Goal: Information Seeking & Learning: Learn about a topic

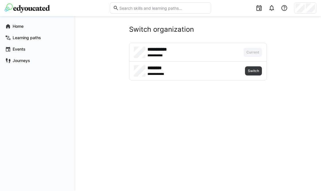
click at [194, 54] on div "*** *******" at bounding box center [184, 55] width 74 height 6
click at [0, 0] on app-navigation-label "Home" at bounding box center [0, 0] width 0 height 0
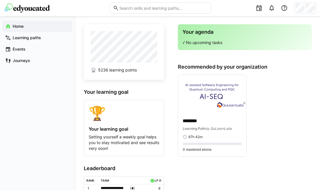
scroll to position [47, 0]
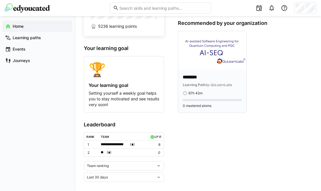
click at [214, 81] on div "******** Learning Path by QuLearnLabs" at bounding box center [212, 80] width 59 height 13
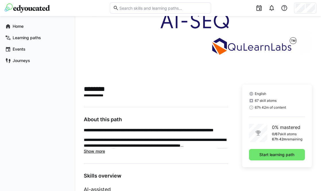
scroll to position [133, 0]
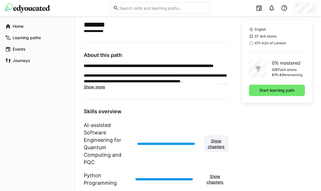
click at [215, 143] on span "Show chapters" at bounding box center [216, 143] width 19 height 11
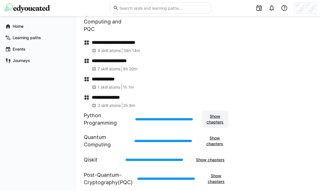
scroll to position [275, 0]
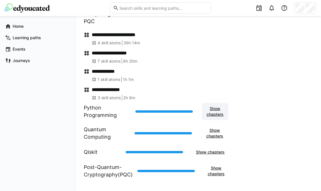
click at [214, 114] on span "Show chapters" at bounding box center [215, 111] width 21 height 11
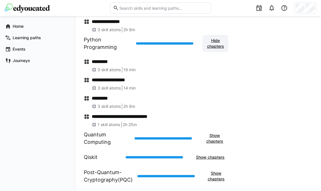
scroll to position [348, 0]
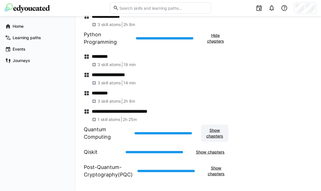
click at [217, 134] on span "Show chapters" at bounding box center [214, 133] width 21 height 11
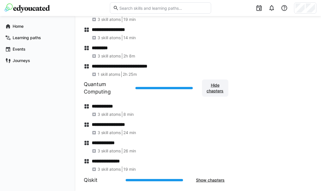
scroll to position [421, 0]
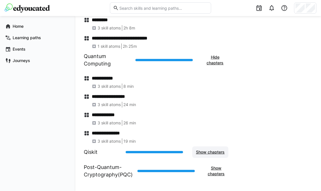
click at [216, 152] on span "Show chapters" at bounding box center [210, 153] width 30 height 6
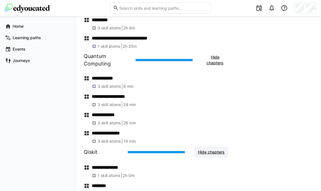
scroll to position [458, 0]
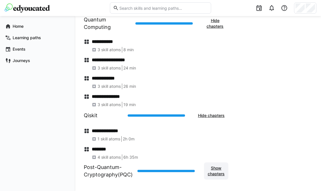
click at [216, 170] on span "Show chapters" at bounding box center [216, 171] width 19 height 11
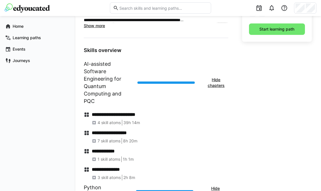
scroll to position [229, 0]
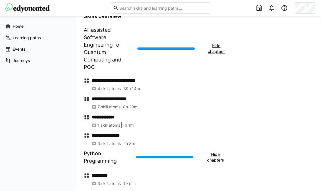
click at [103, 82] on h4 "**********" at bounding box center [160, 81] width 136 height 6
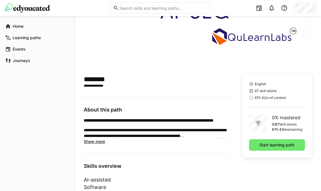
scroll to position [79, 0]
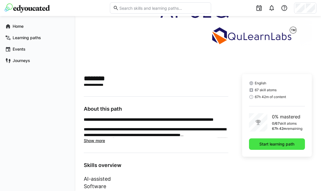
click at [276, 144] on span "Start learning path" at bounding box center [276, 145] width 37 height 6
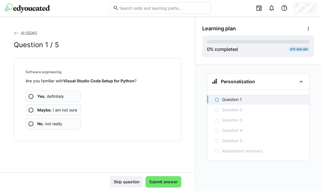
click at [60, 124] on span "No , not really" at bounding box center [49, 124] width 25 height 6
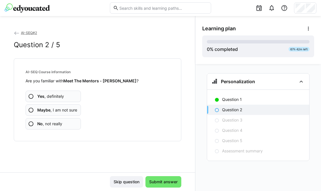
click at [58, 123] on span "No , not really" at bounding box center [49, 124] width 25 height 6
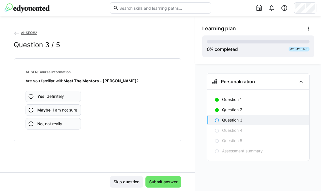
click at [58, 124] on span "No , not really" at bounding box center [49, 124] width 25 height 6
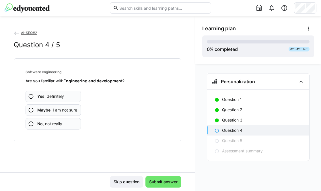
click at [58, 124] on span "No , not really" at bounding box center [49, 124] width 25 height 6
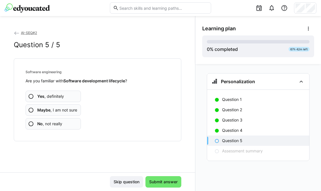
click at [60, 112] on span "Maybe , I am not sure" at bounding box center [57, 110] width 40 height 6
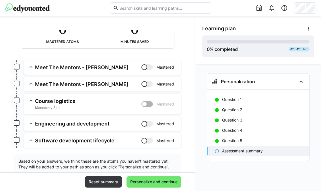
scroll to position [65, 0]
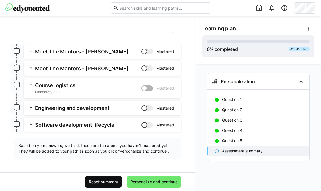
click at [97, 183] on span "Reset summary" at bounding box center [103, 182] width 31 height 6
click at [105, 181] on span "Reset summary" at bounding box center [103, 182] width 31 height 6
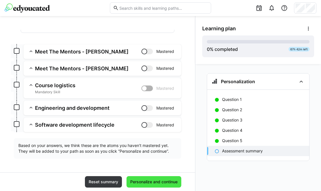
click at [149, 182] on span "Personalize and continue" at bounding box center [153, 182] width 49 height 6
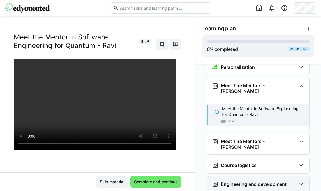
scroll to position [0, 0]
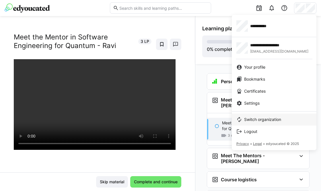
click at [260, 121] on span "Switch organization" at bounding box center [262, 120] width 37 height 6
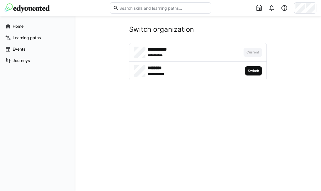
click at [249, 70] on span "Switch" at bounding box center [253, 71] width 12 height 5
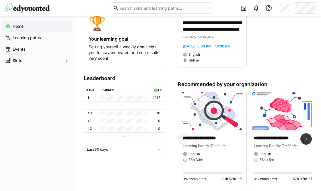
scroll to position [101, 0]
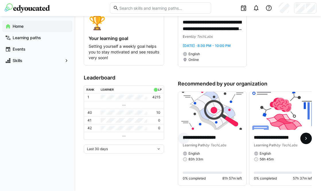
click at [305, 140] on eds-icon at bounding box center [306, 139] width 6 height 6
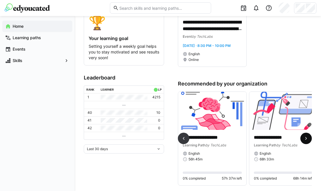
click at [305, 140] on eds-icon at bounding box center [306, 139] width 6 height 6
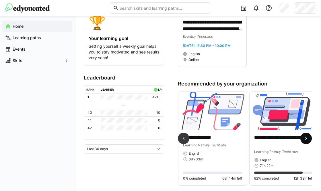
scroll to position [0, 142]
click at [305, 140] on eds-icon at bounding box center [306, 139] width 6 height 6
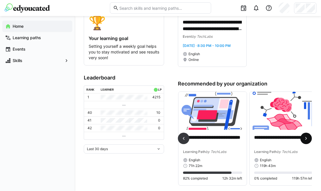
scroll to position [0, 213]
click at [305, 140] on eds-icon at bounding box center [306, 139] width 6 height 6
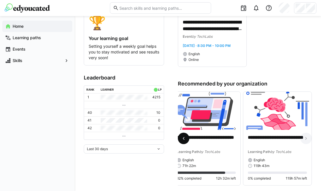
click at [179, 137] on span at bounding box center [183, 138] width 11 height 11
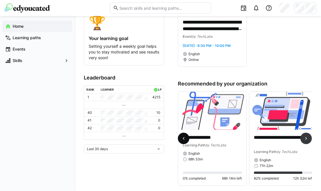
click at [179, 137] on span at bounding box center [183, 138] width 11 height 11
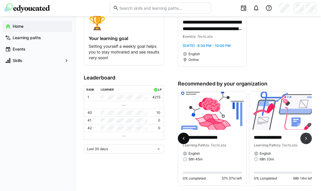
click at [179, 137] on span at bounding box center [183, 138] width 11 height 11
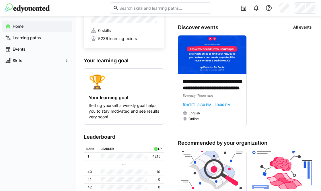
scroll to position [89, 0]
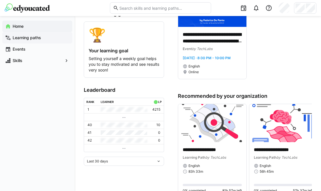
click at [39, 40] on span "Learning paths" at bounding box center [41, 38] width 58 height 6
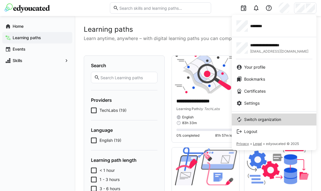
click at [252, 117] on span "Switch organization" at bounding box center [262, 120] width 37 height 6
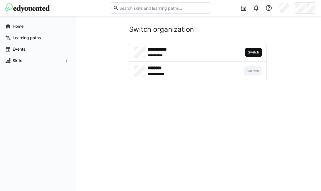
click at [250, 52] on span "Switch" at bounding box center [253, 52] width 12 height 5
